Goal: Task Accomplishment & Management: Use online tool/utility

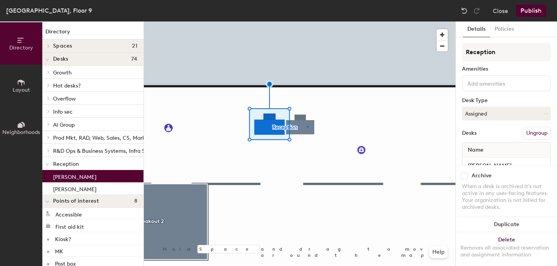
click at [307, 22] on div at bounding box center [299, 22] width 311 height 0
click at [309, 22] on div at bounding box center [299, 22] width 311 height 0
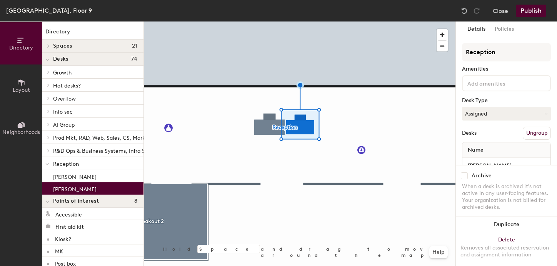
click at [59, 61] on span "Desks" at bounding box center [60, 59] width 15 height 6
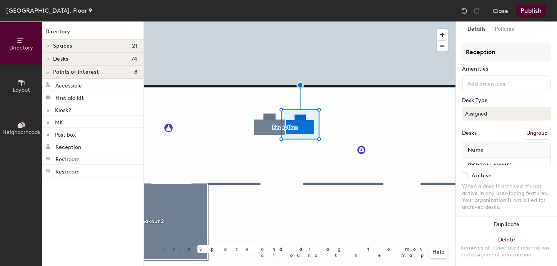
click at [50, 56] on div at bounding box center [47, 59] width 10 height 13
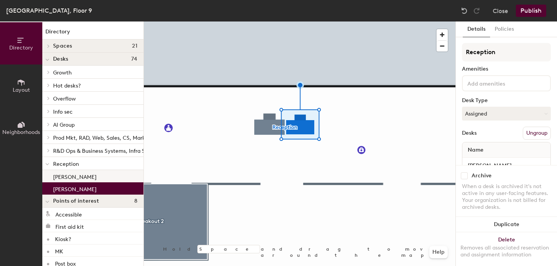
click at [60, 182] on div "[PERSON_NAME]" at bounding box center [92, 176] width 101 height 12
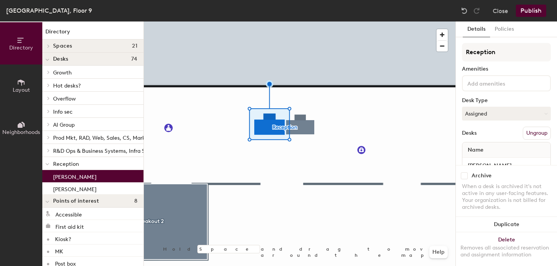
scroll to position [19, 0]
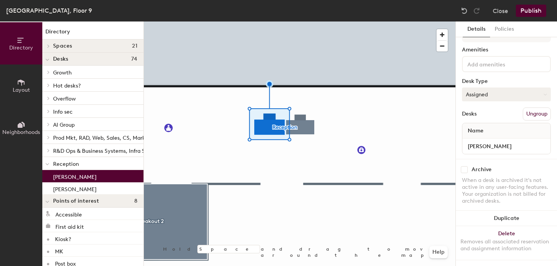
click at [494, 91] on button "Assigned" at bounding box center [506, 95] width 89 height 14
click at [482, 120] on div "Assigned" at bounding box center [500, 119] width 77 height 12
click at [484, 131] on span "Name" at bounding box center [475, 131] width 23 height 14
click at [484, 148] on input "[PERSON_NAME]" at bounding box center [506, 146] width 85 height 11
type input "@"
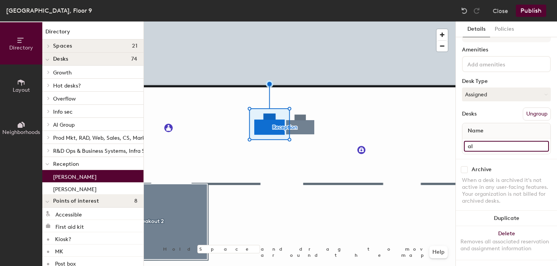
type input "a"
type input "[PERSON_NAME]"
click at [529, 14] on button "Publish" at bounding box center [530, 11] width 30 height 12
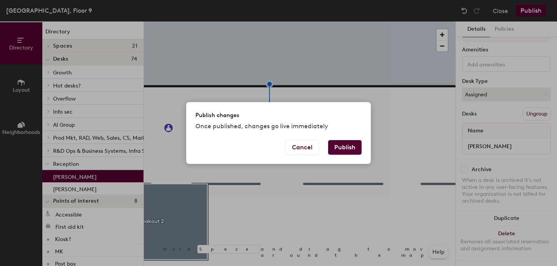
click at [336, 147] on button "Publish" at bounding box center [344, 147] width 33 height 15
